Goal: Information Seeking & Learning: Learn about a topic

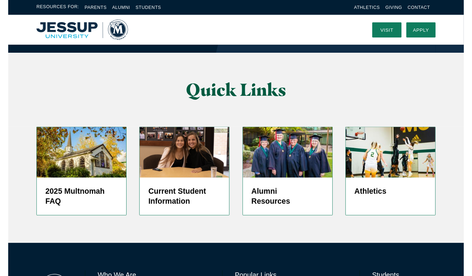
scroll to position [1723, 0]
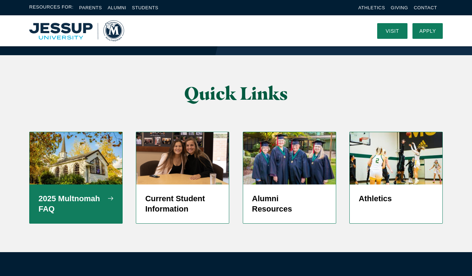
click at [45, 194] on h5 "2025 Multnomah FAQ" at bounding box center [76, 204] width 75 height 21
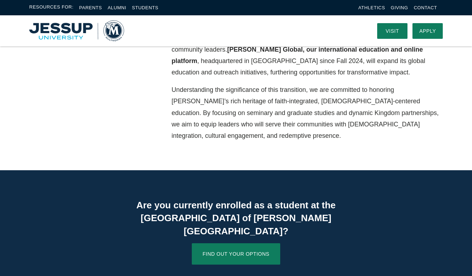
scroll to position [195, 0]
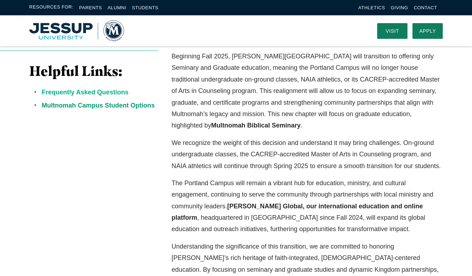
click at [93, 93] on link "Frequently Asked Questions" at bounding box center [85, 92] width 87 height 7
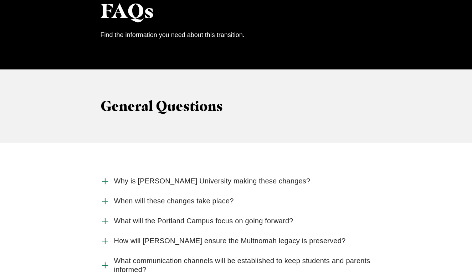
click at [159, 177] on span "Why is Jessup University making these changes?" at bounding box center [212, 181] width 197 height 9
click at [0, 0] on input "Why is Jessup University making these changes?" at bounding box center [0, 0] width 0 height 0
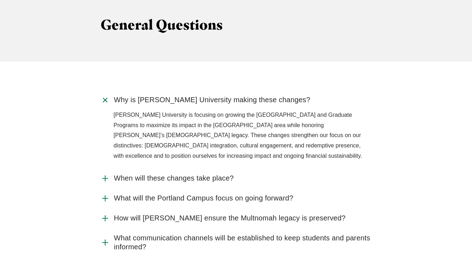
scroll to position [774, 0]
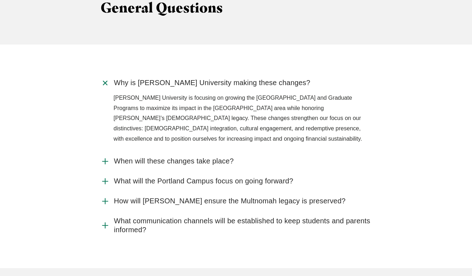
click at [213, 197] on span "How will Jessup ensure the Multnomah legacy is preserved?" at bounding box center [230, 201] width 232 height 9
click at [0, 0] on input "How will Jessup ensure the Multnomah legacy is preserved?" at bounding box center [0, 0] width 0 height 0
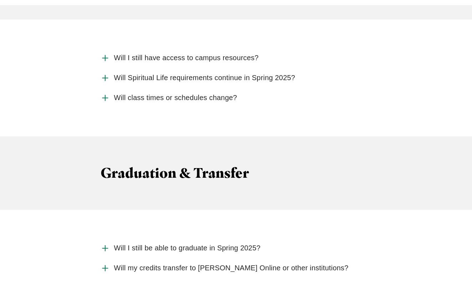
scroll to position [1927, 0]
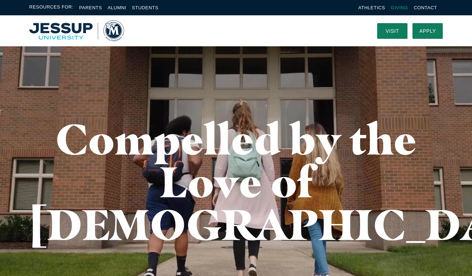
click at [401, 6] on link "Giving" at bounding box center [399, 7] width 17 height 5
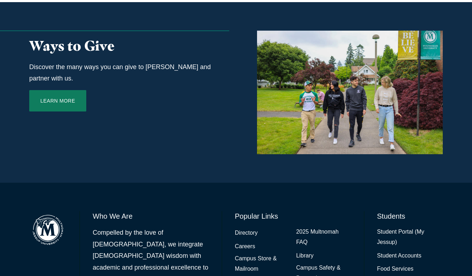
scroll to position [375, 0]
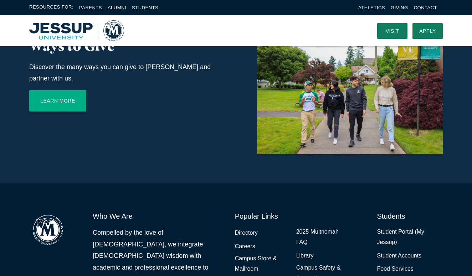
click at [72, 95] on link "Learn More" at bounding box center [57, 100] width 57 height 21
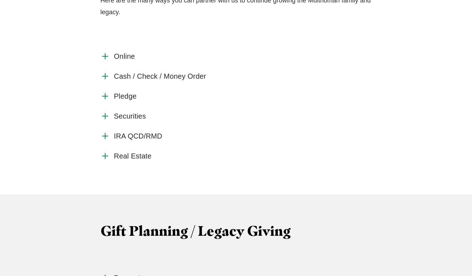
scroll to position [272, 0]
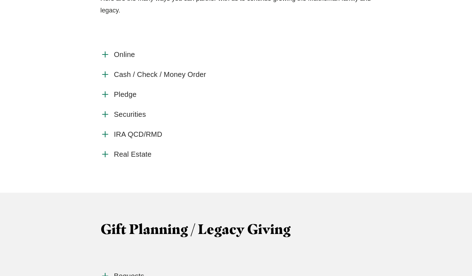
click at [134, 58] on span "Online" at bounding box center [124, 54] width 21 height 9
click at [0, 0] on input "Online" at bounding box center [0, 0] width 0 height 0
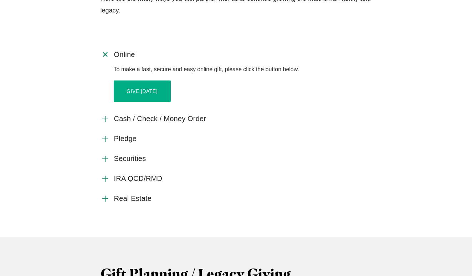
click at [143, 89] on link "Give Today" at bounding box center [142, 91] width 57 height 21
